Goal: Find specific page/section: Find specific page/section

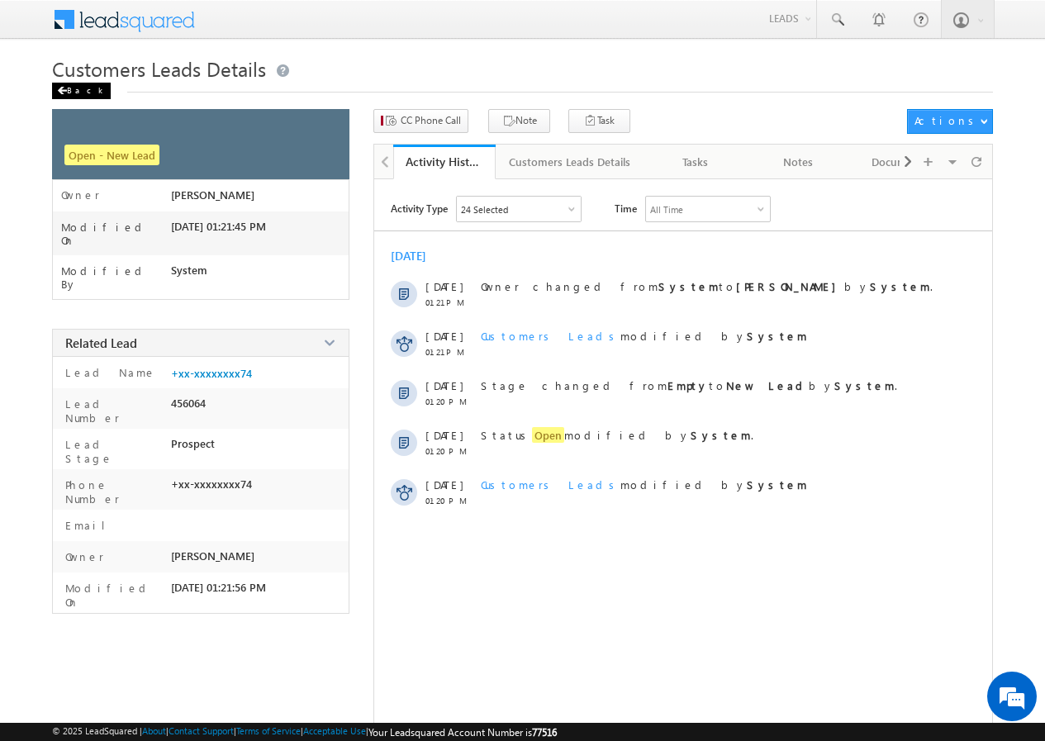
click at [73, 92] on div "Back" at bounding box center [81, 91] width 59 height 17
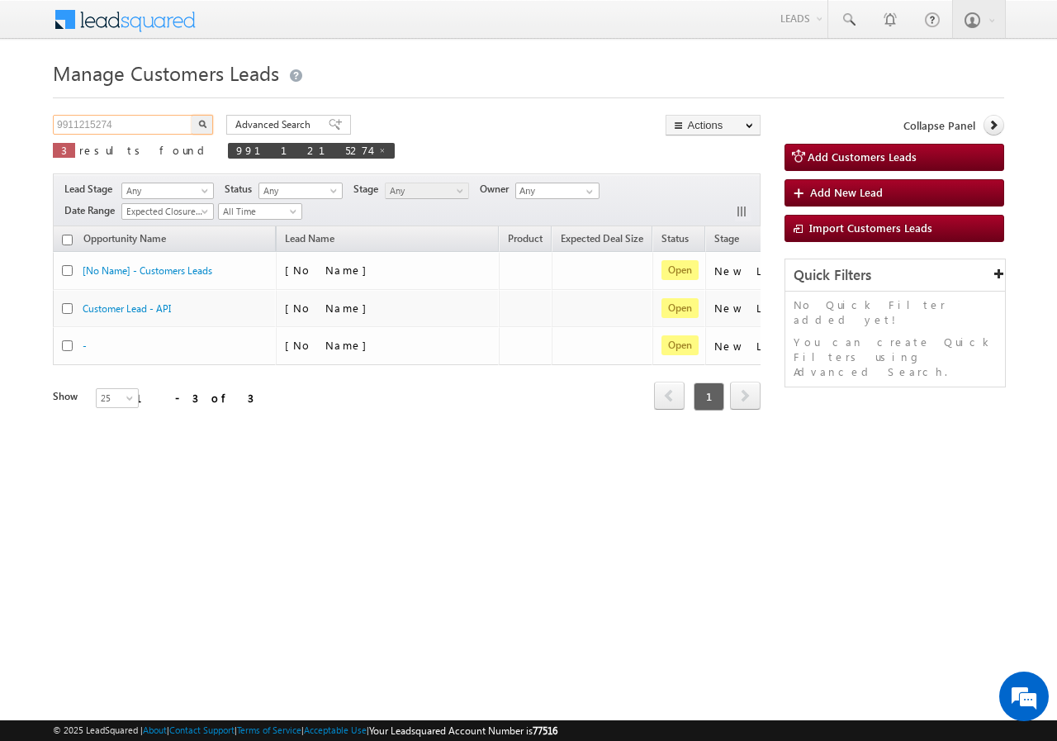
click at [139, 129] on input "9911215274" at bounding box center [123, 125] width 141 height 20
paste input "424948956"
click at [199, 126] on img "button" at bounding box center [202, 124] width 8 height 8
click at [142, 124] on input "9424948956" at bounding box center [123, 125] width 141 height 20
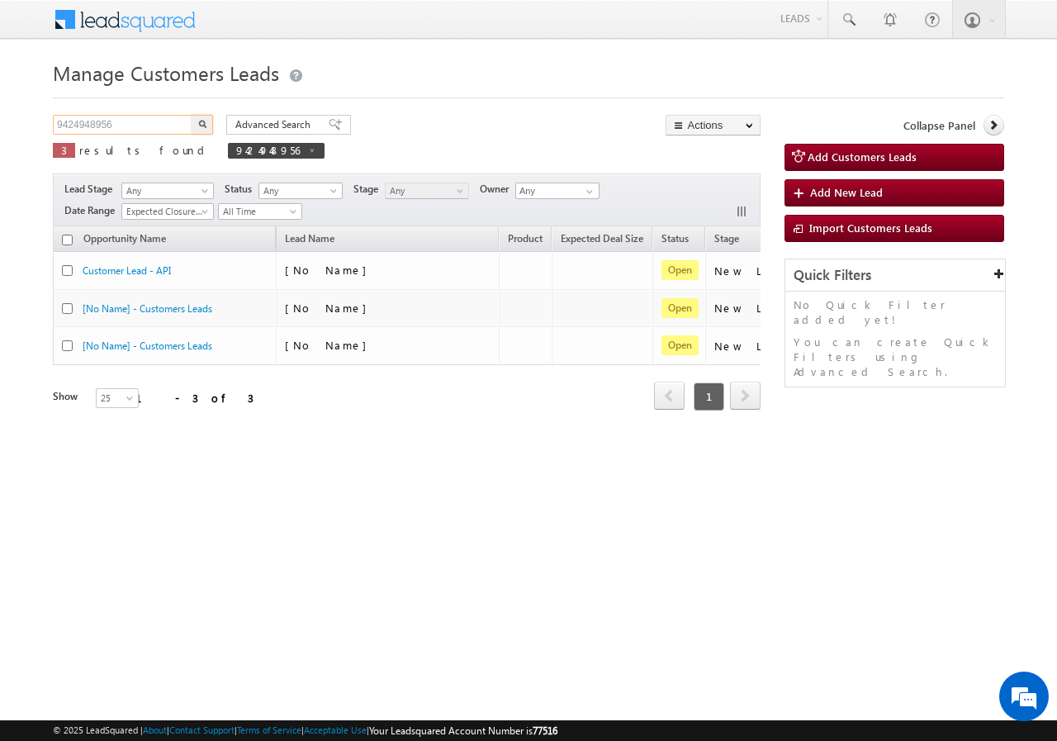
click at [141, 124] on input "9424948956" at bounding box center [123, 125] width 141 height 20
paste input "72609"
type input "972609"
click at [200, 126] on img "button" at bounding box center [202, 124] width 8 height 8
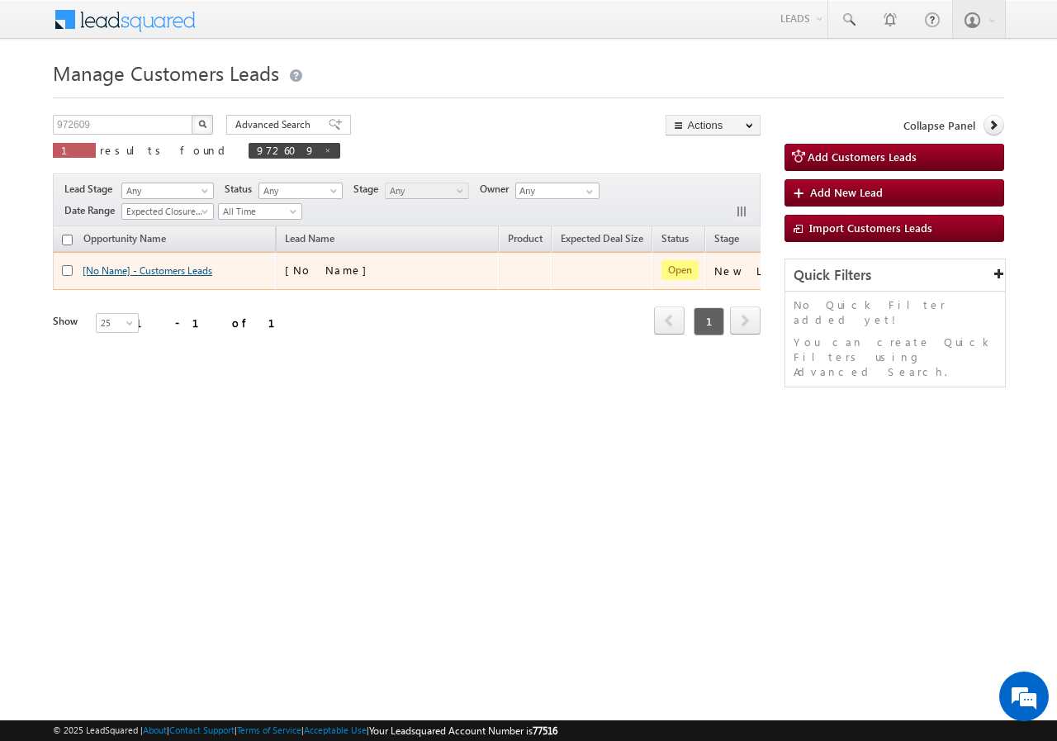
click at [186, 272] on link "[No Name] - Customers Leads" at bounding box center [148, 270] width 130 height 12
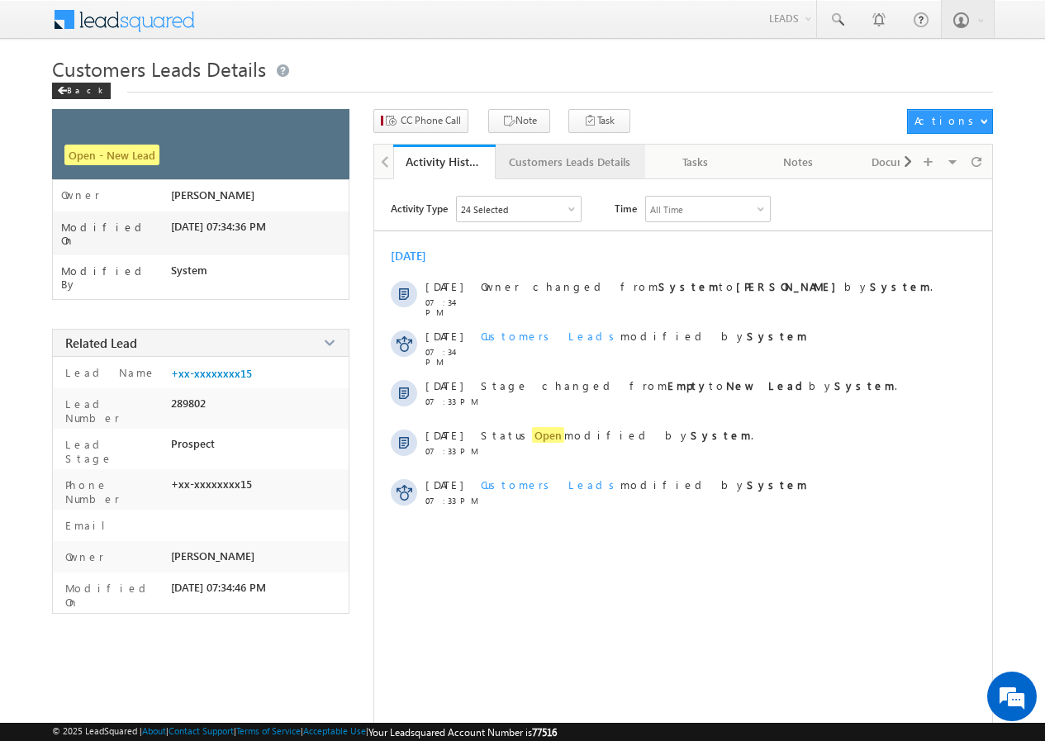
click at [543, 156] on div "Customers Leads Details" at bounding box center [569, 162] width 121 height 20
